Goal: Information Seeking & Learning: Learn about a topic

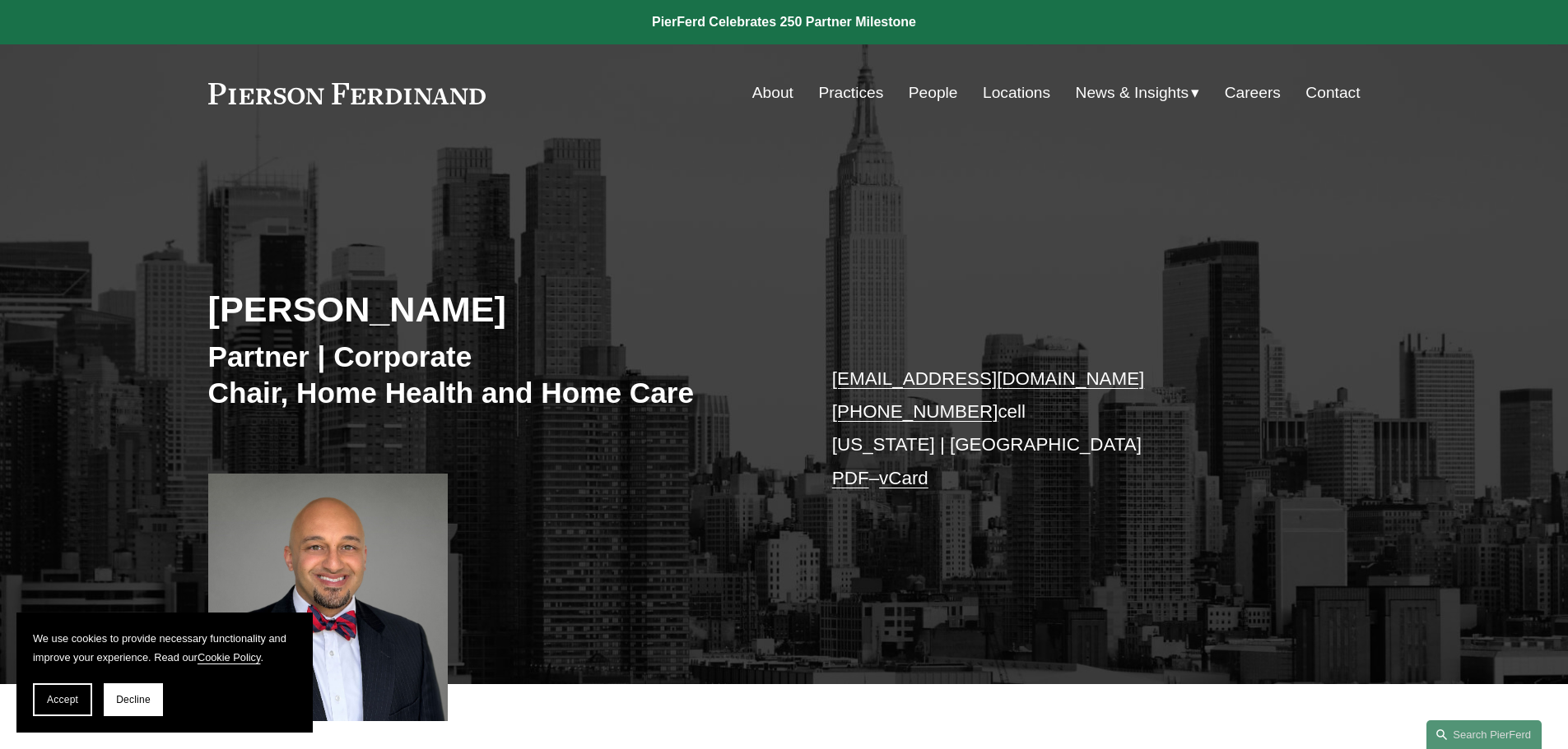
click at [928, 91] on link "People" at bounding box center [933, 93] width 49 height 31
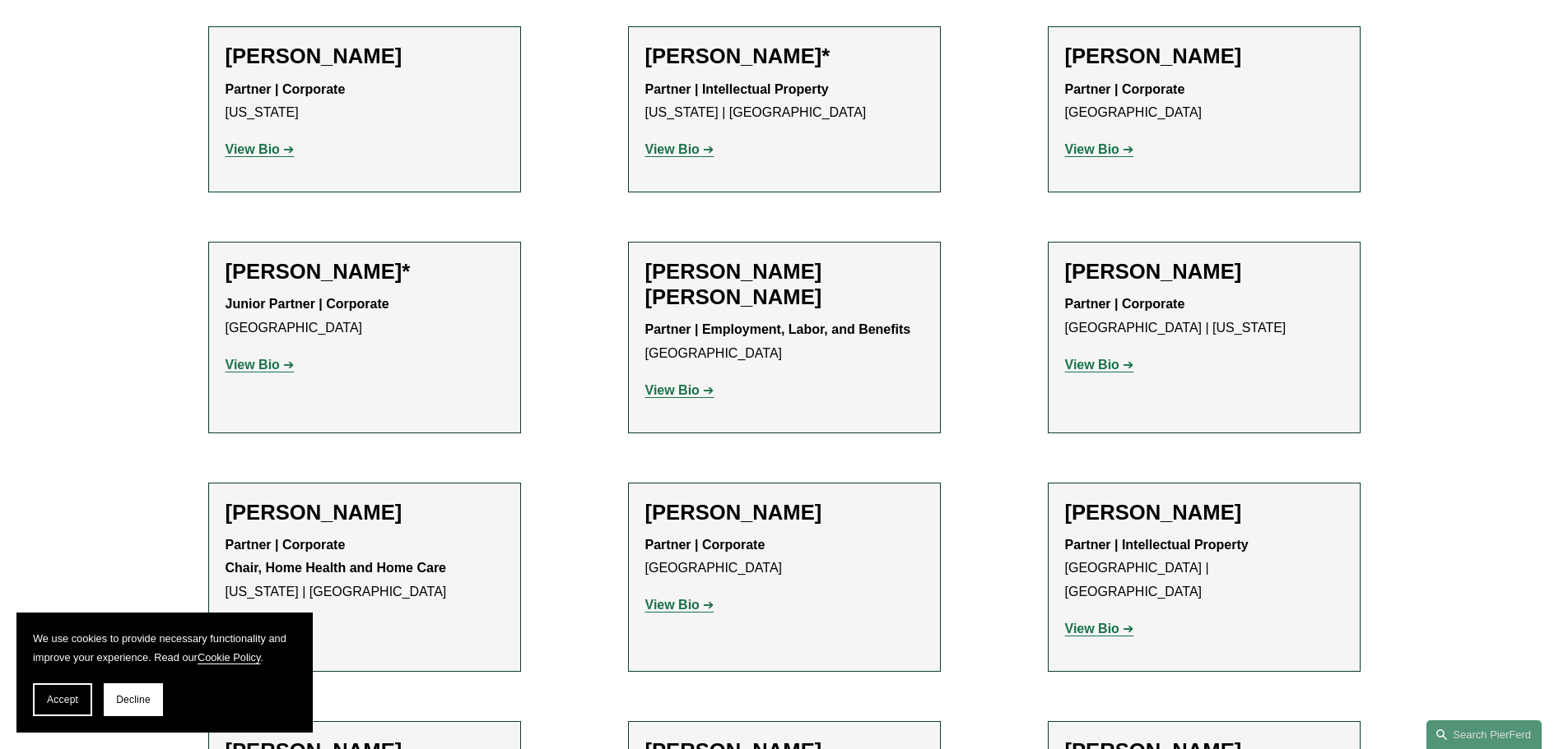
scroll to position [1029, 0]
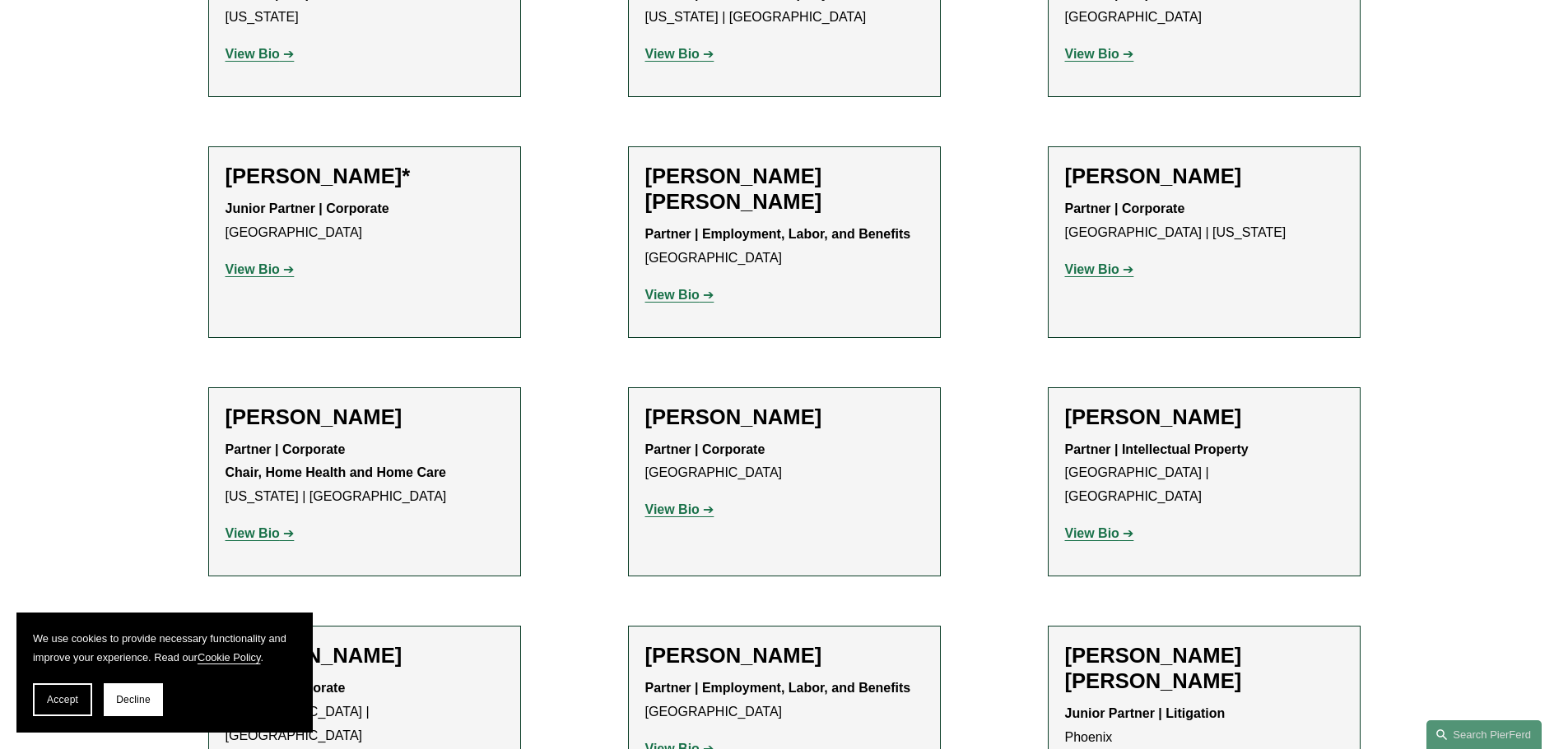
click at [257, 534] on strong "View Bio" at bounding box center [252, 533] width 54 height 14
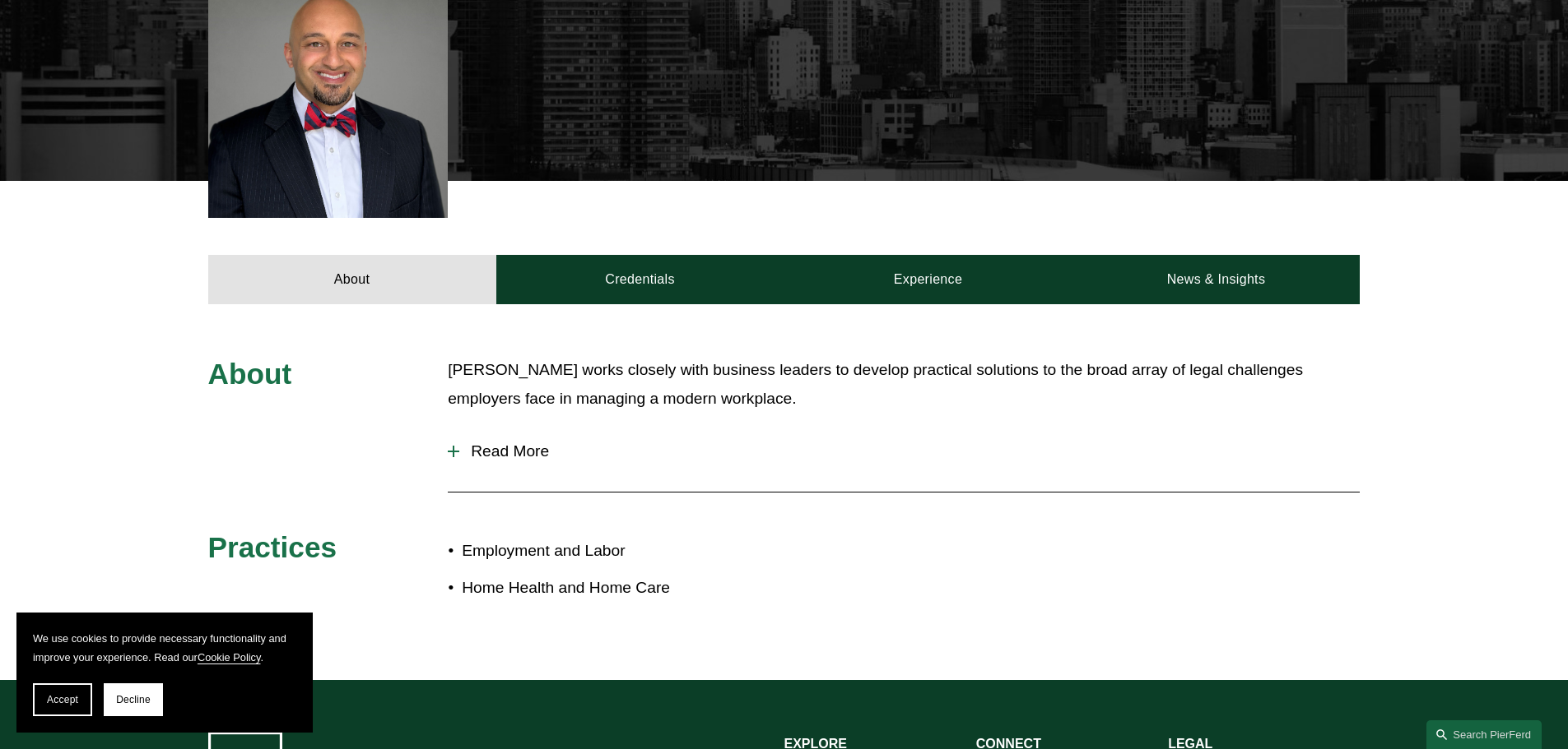
scroll to position [517, 0]
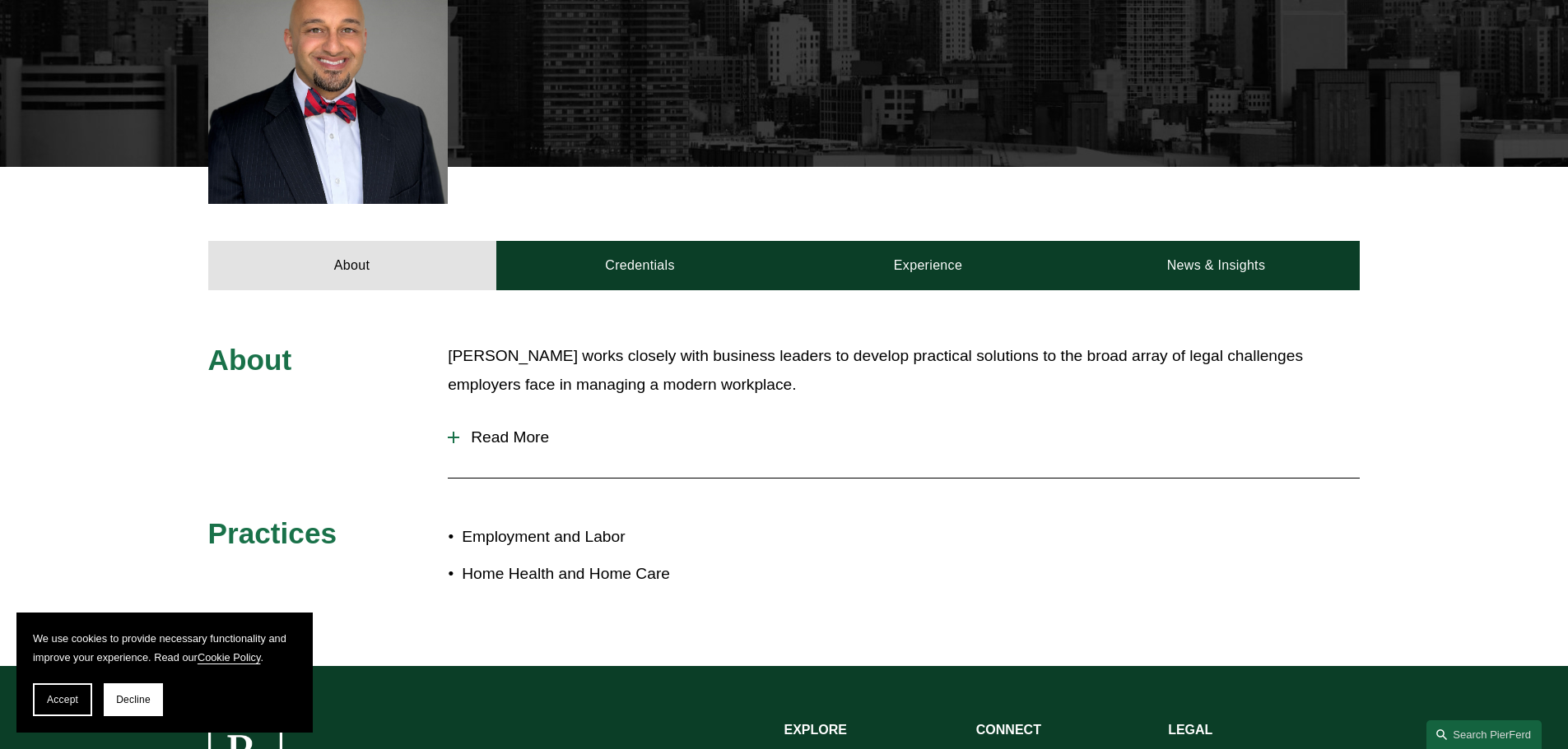
click at [502, 438] on span "Read More" at bounding box center [909, 438] width 900 height 18
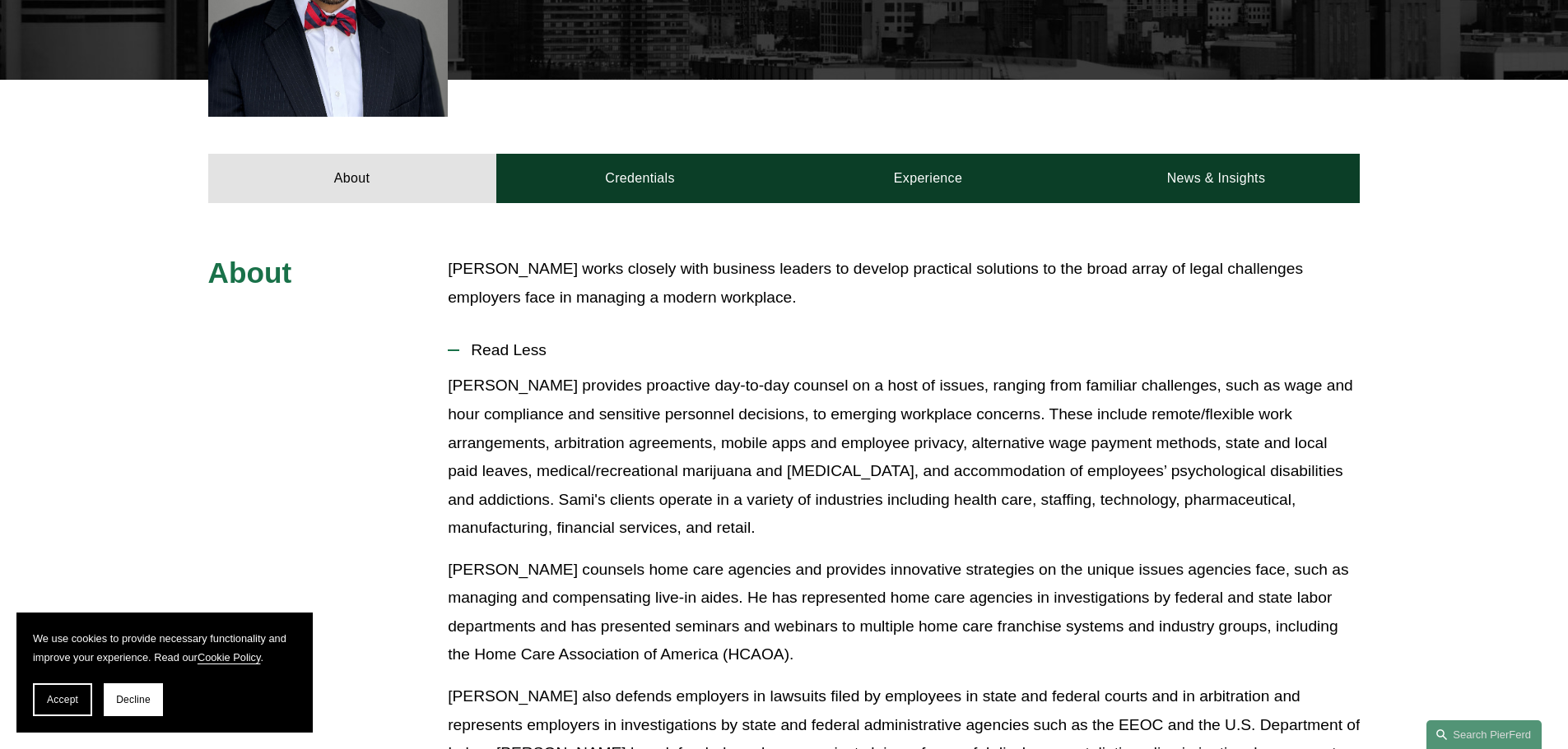
scroll to position [542, 0]
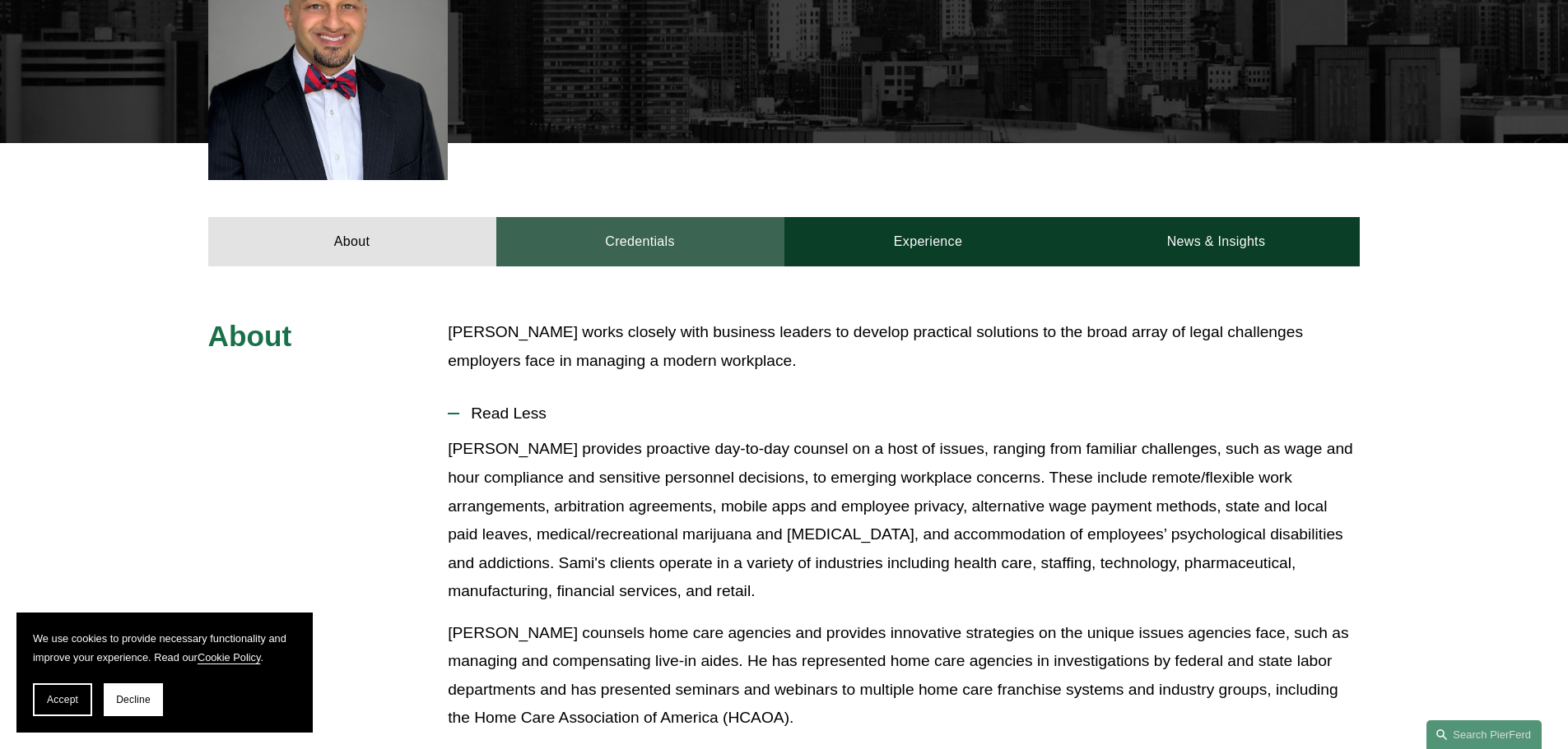
click at [619, 238] on link "Credentials" at bounding box center [640, 242] width 288 height 49
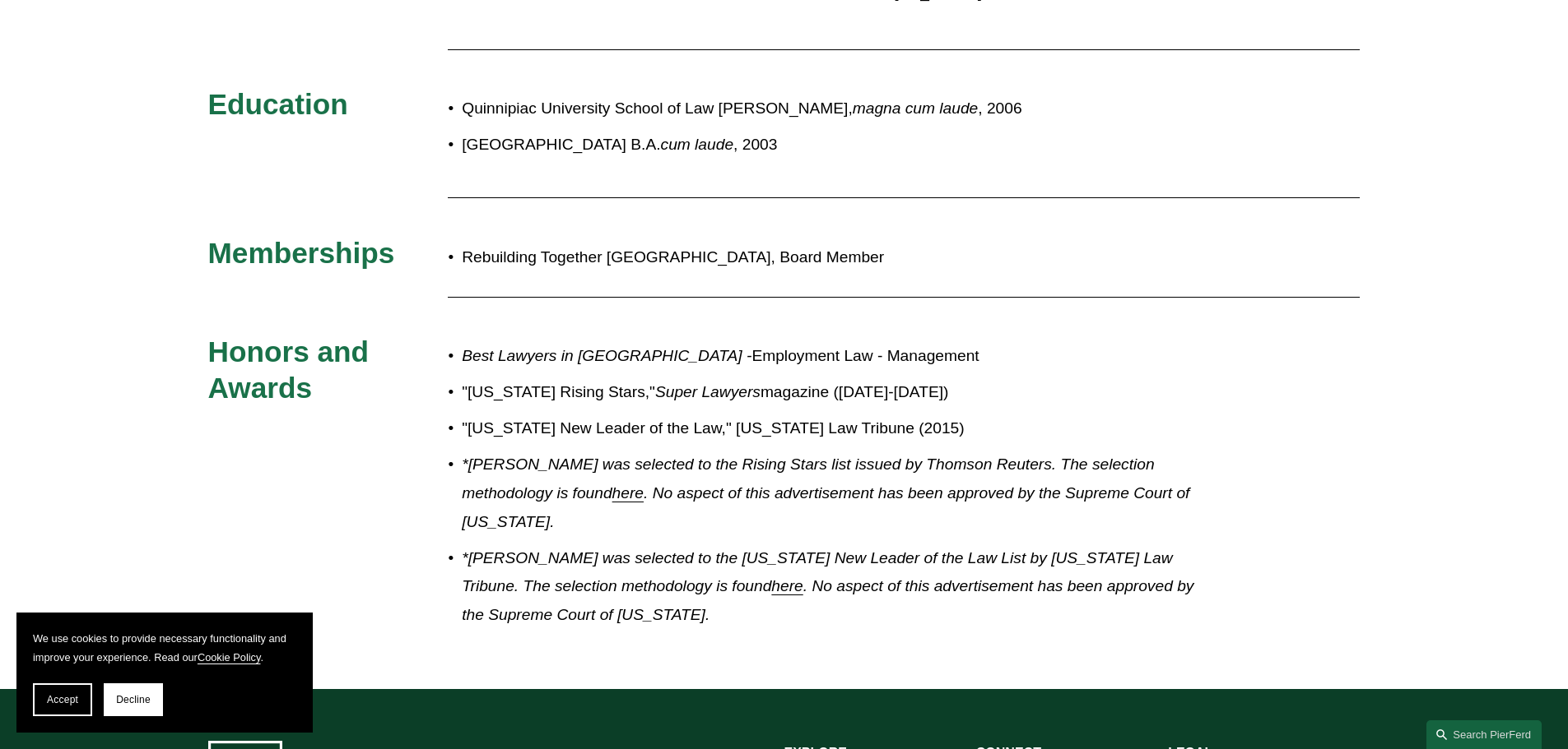
scroll to position [1142, 0]
